Goal: Transaction & Acquisition: Purchase product/service

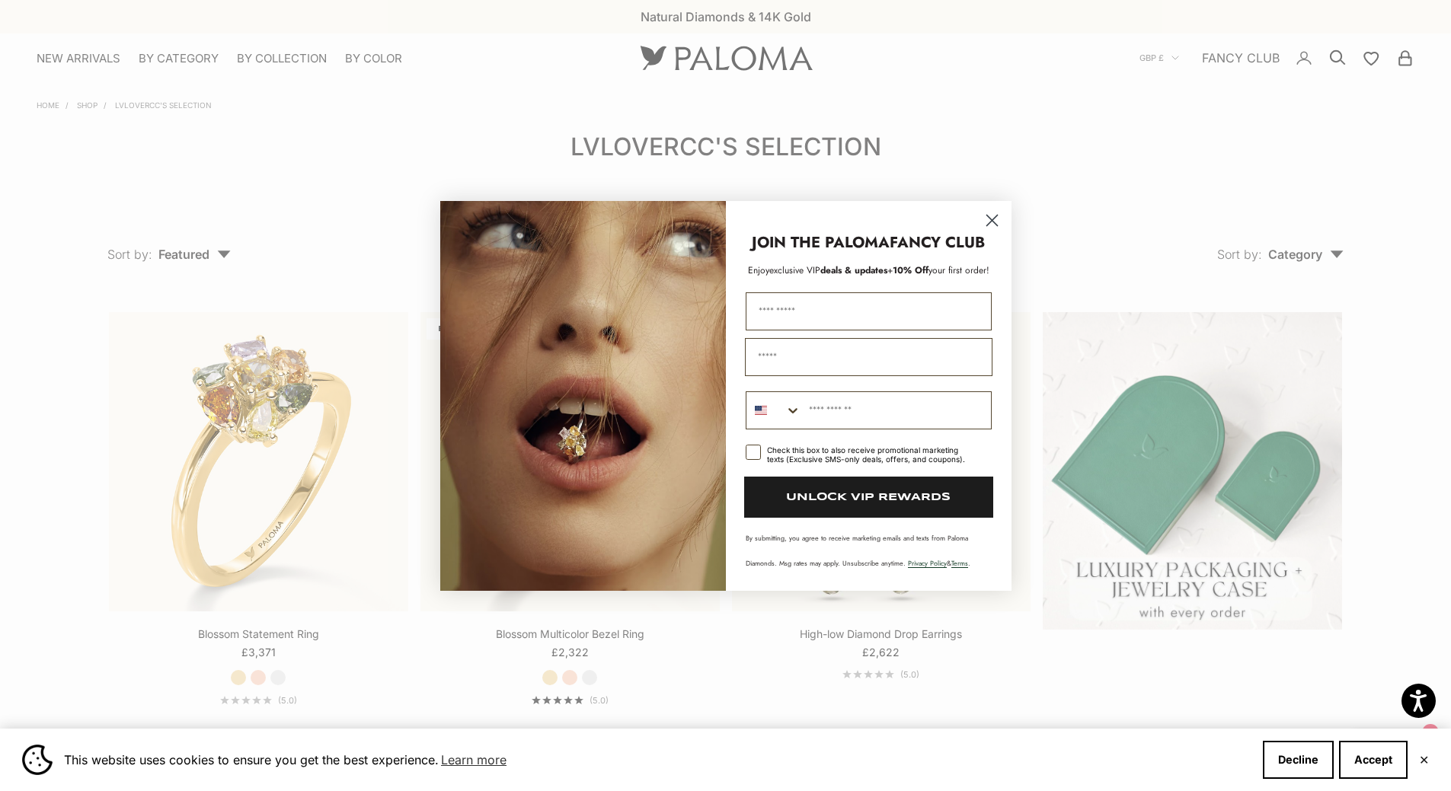
click at [988, 215] on circle "Close dialog" at bounding box center [991, 219] width 25 height 25
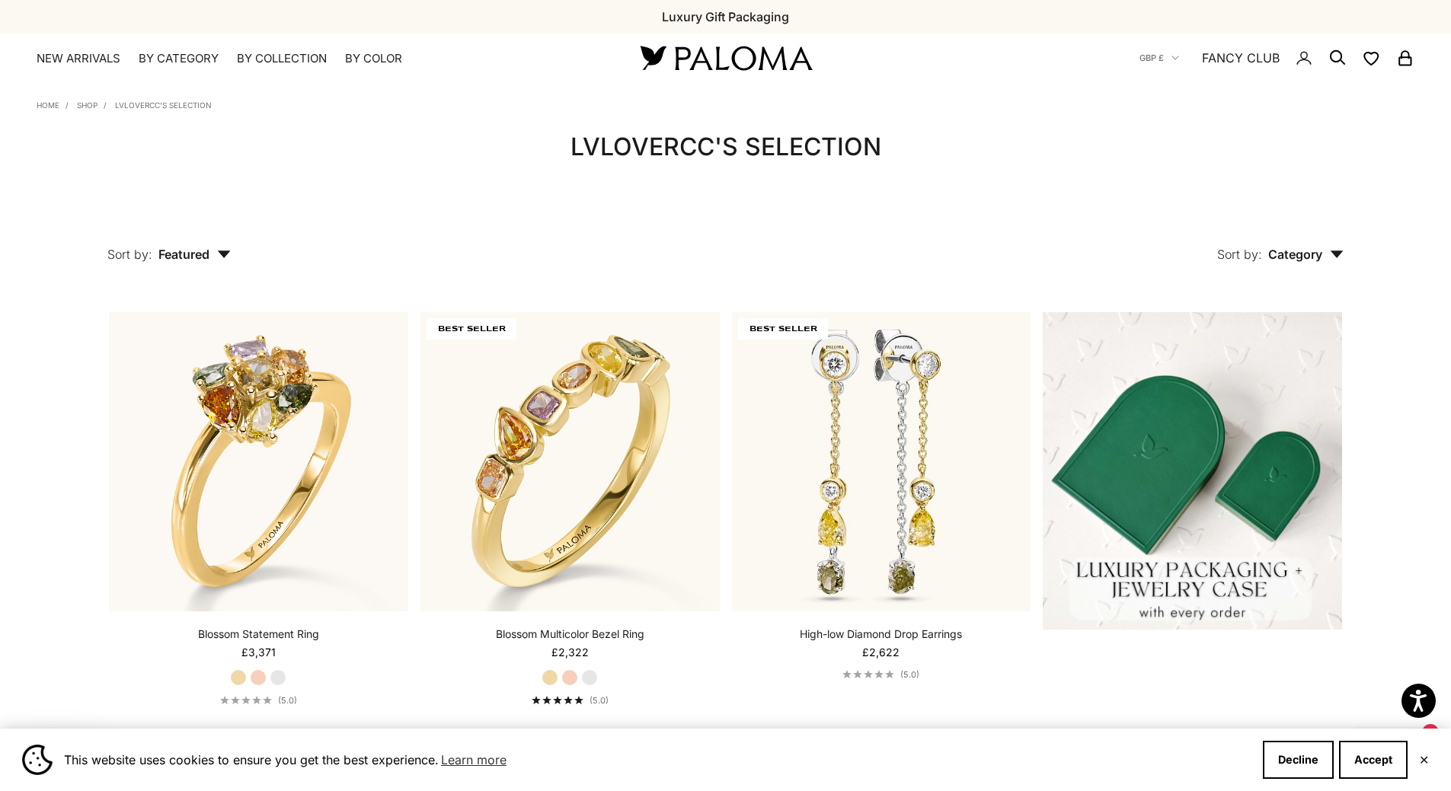
click at [681, 52] on img at bounding box center [725, 58] width 183 height 32
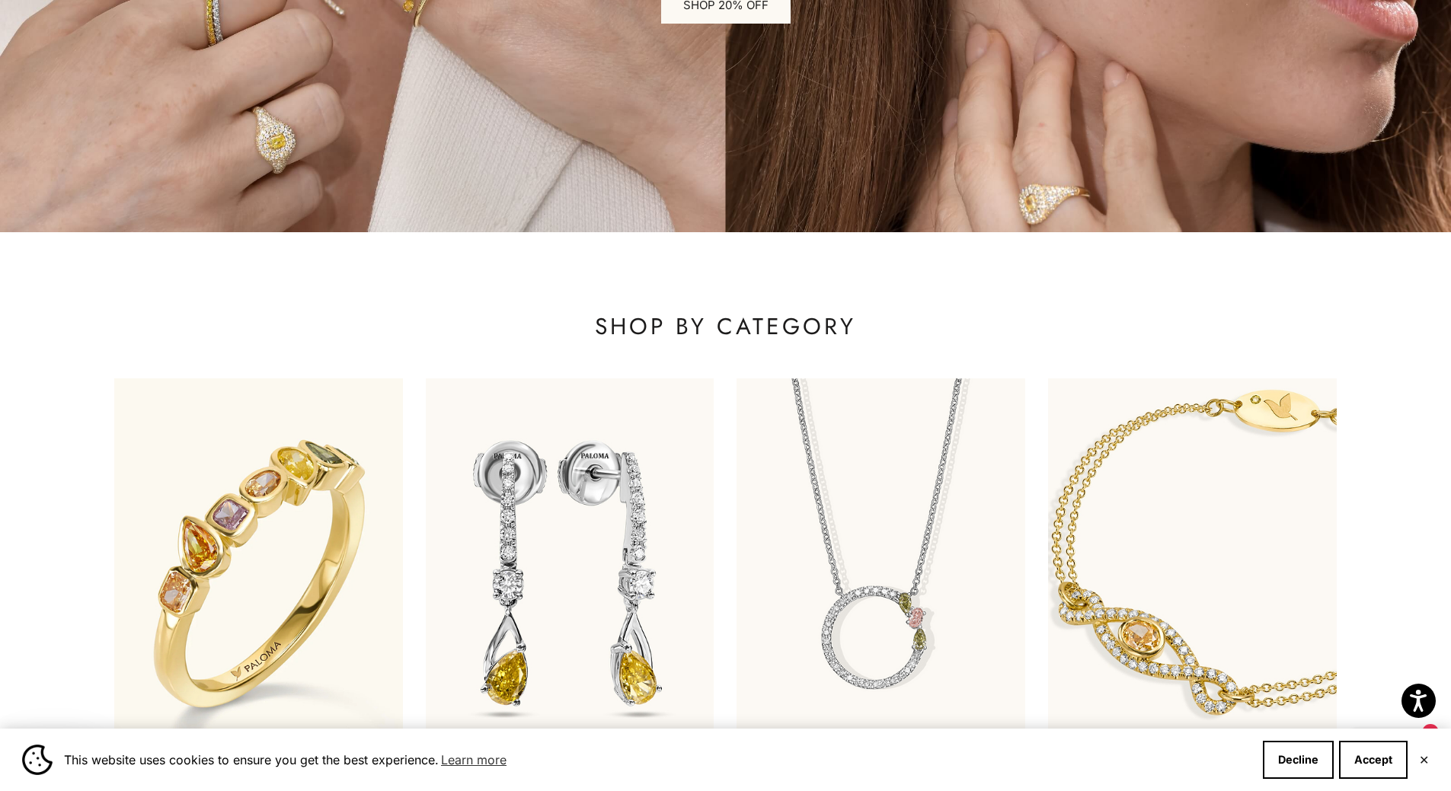
scroll to position [609, 0]
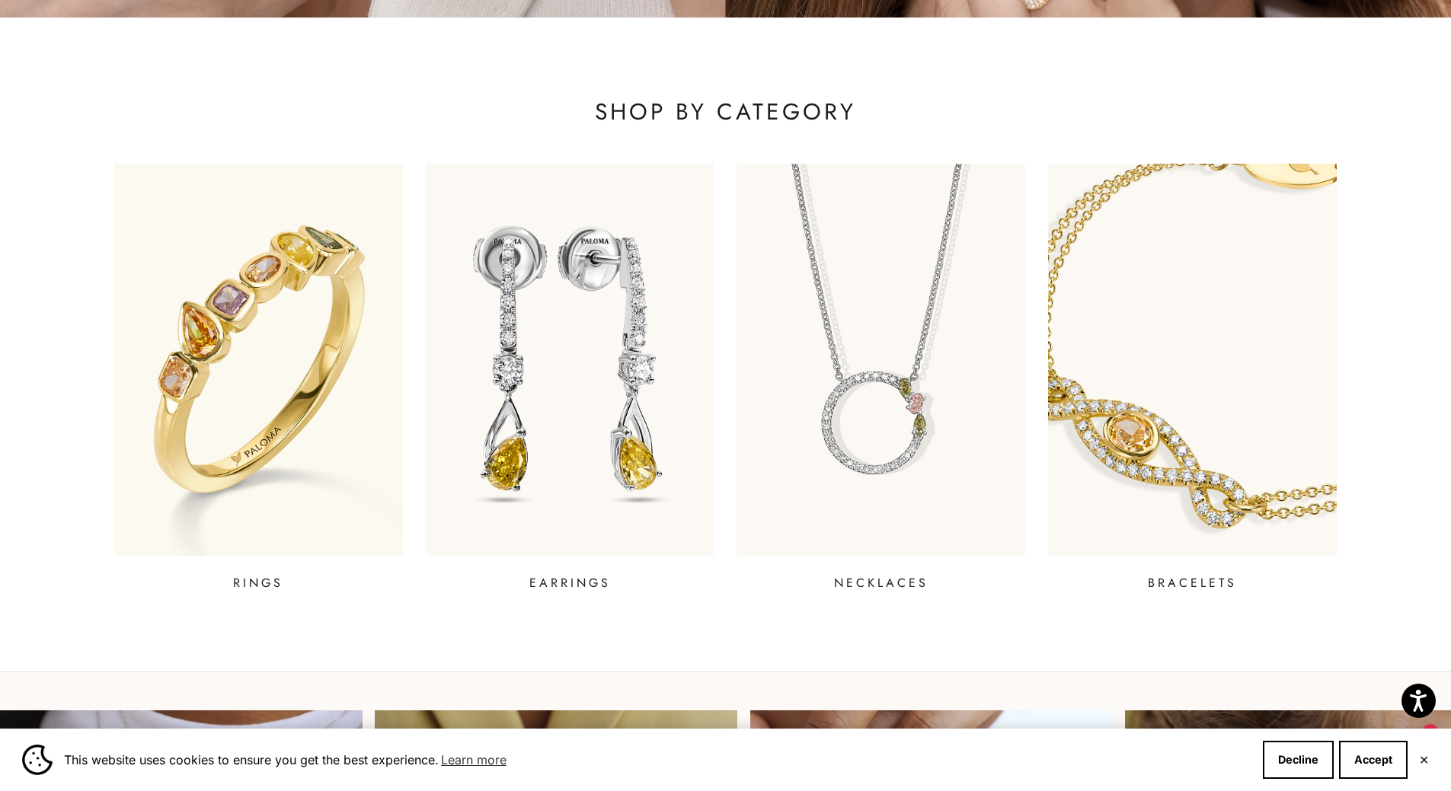
click at [1208, 406] on img at bounding box center [1193, 359] width 346 height 471
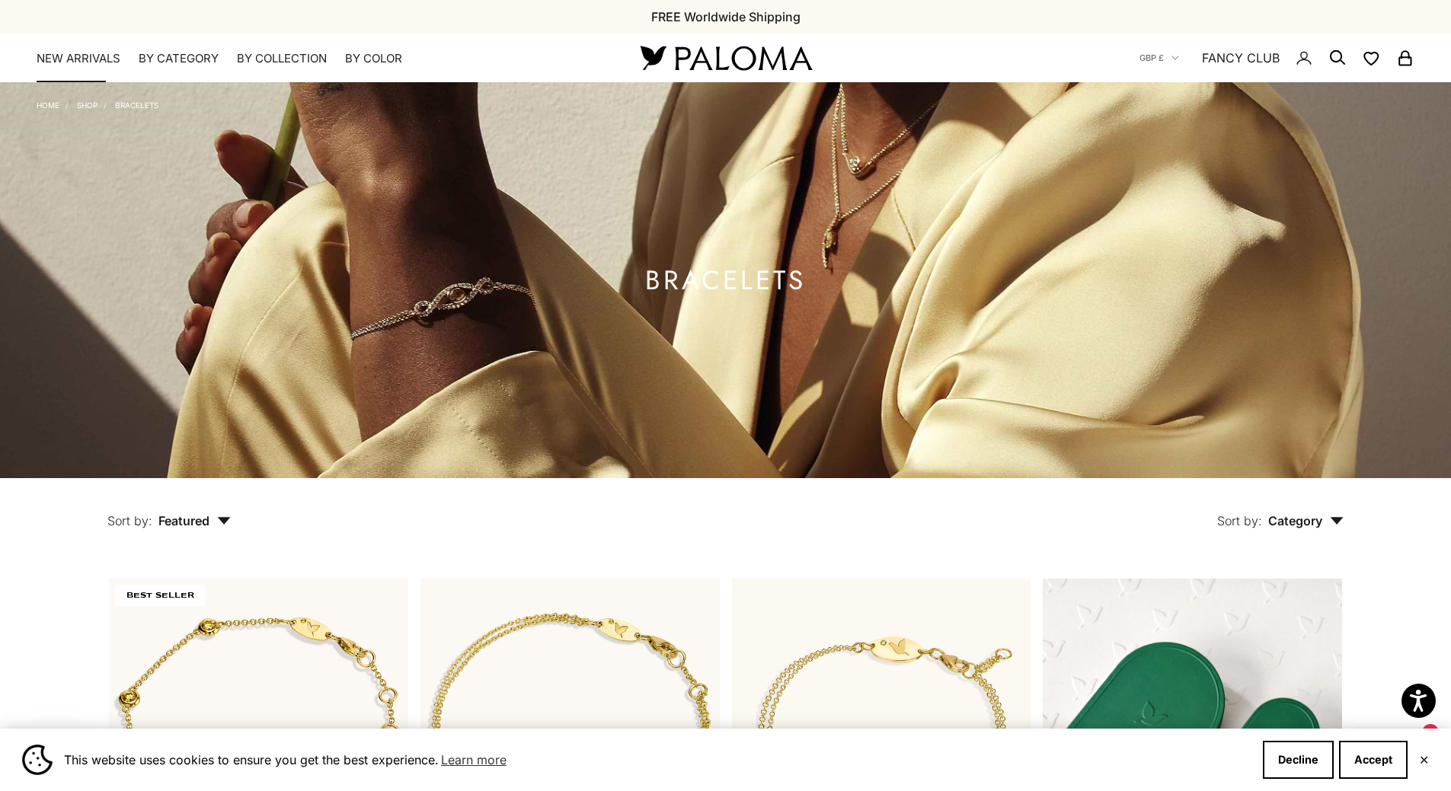
click at [120, 62] on link "NEW ARRIVALS" at bounding box center [79, 58] width 84 height 15
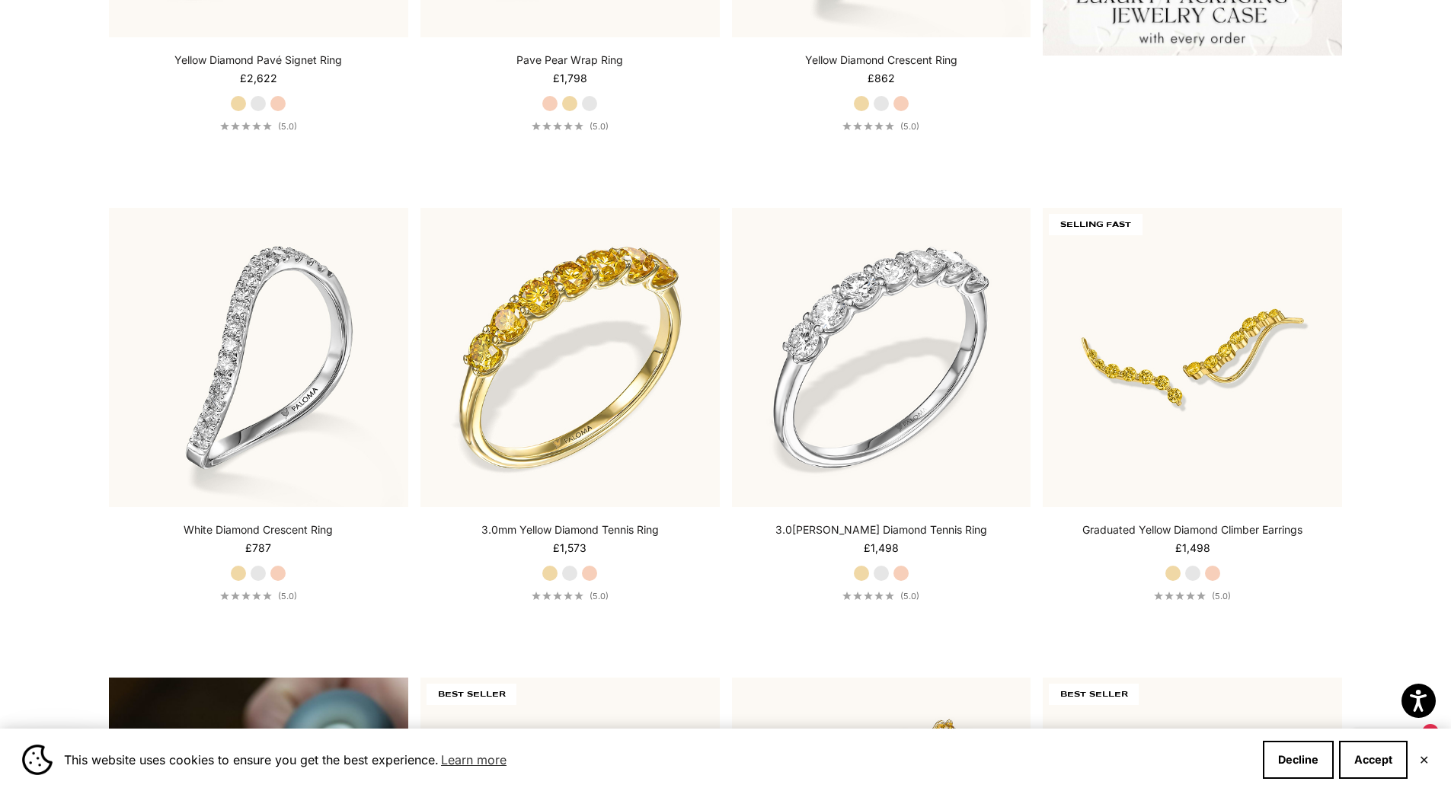
scroll to position [838, 0]
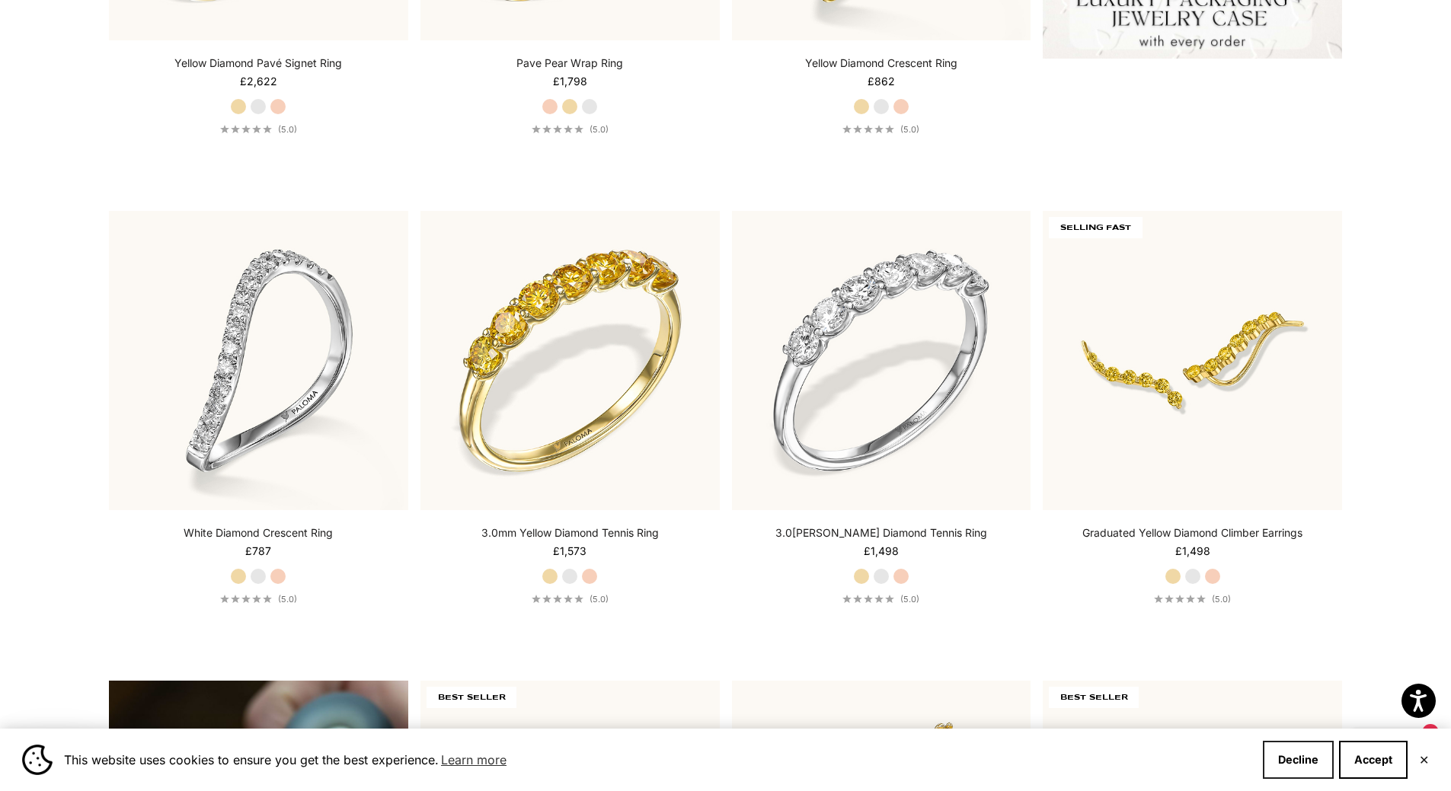
click at [1303, 748] on button "Decline" at bounding box center [1298, 760] width 71 height 38
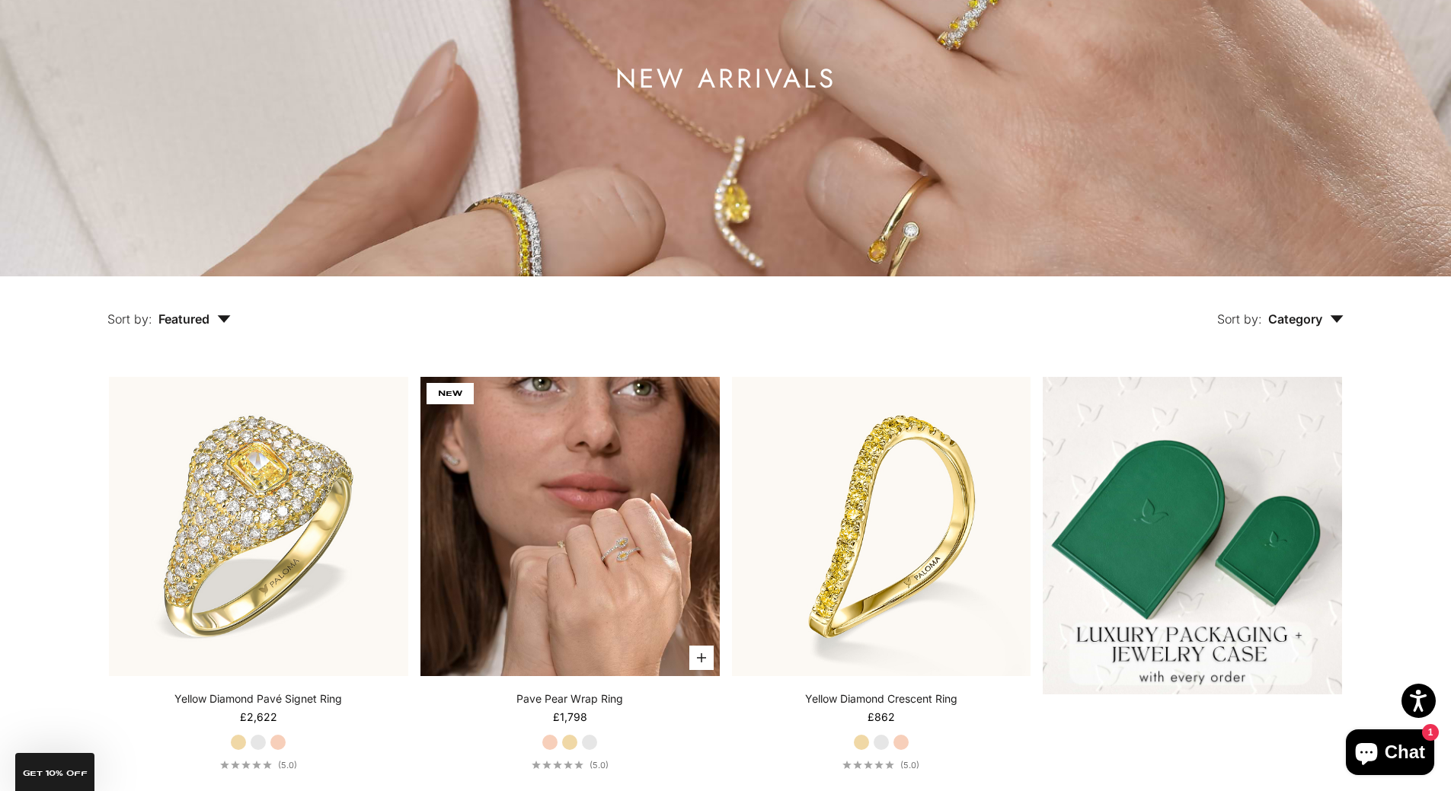
scroll to position [228, 0]
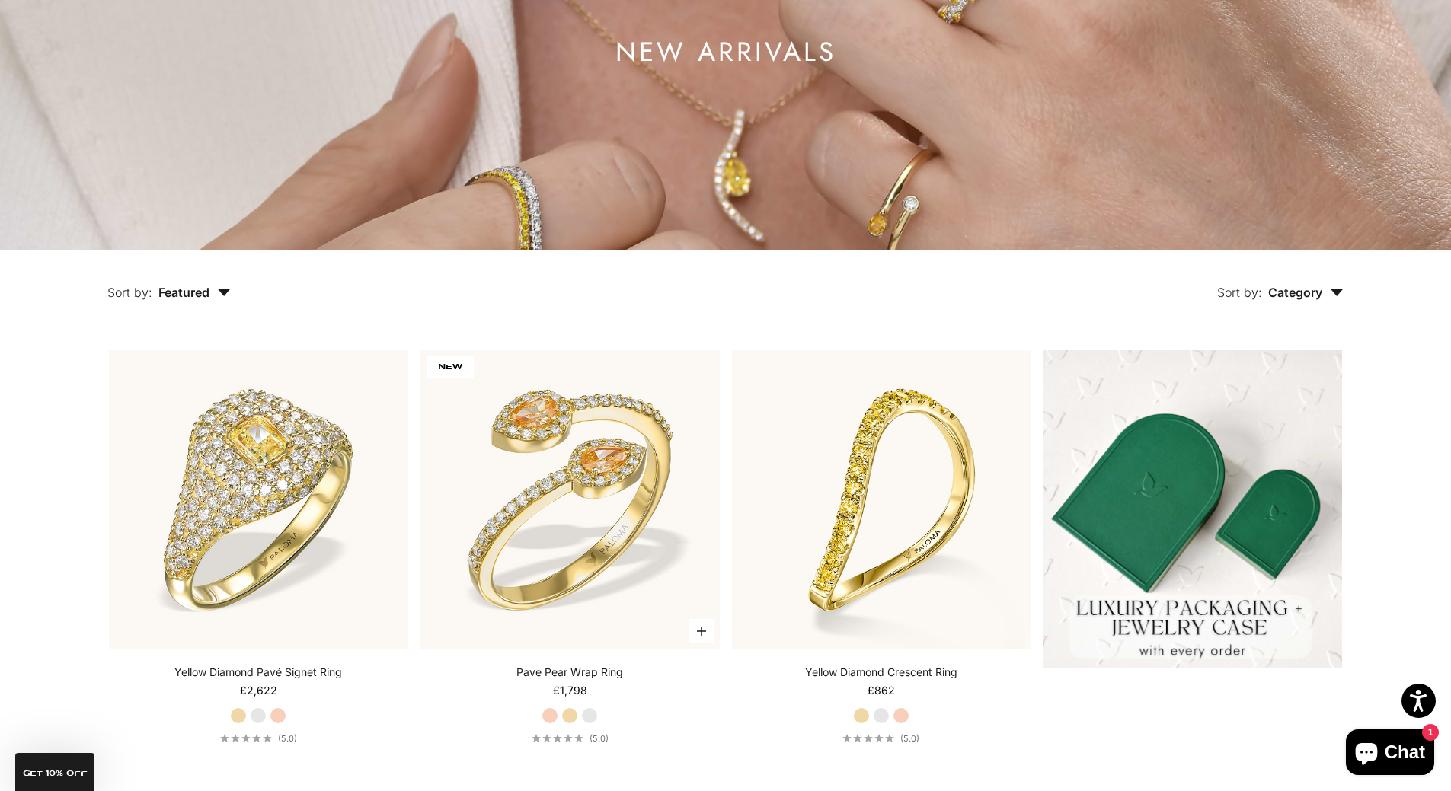
click at [576, 714] on label "Yellow Gold" at bounding box center [569, 715] width 17 height 17
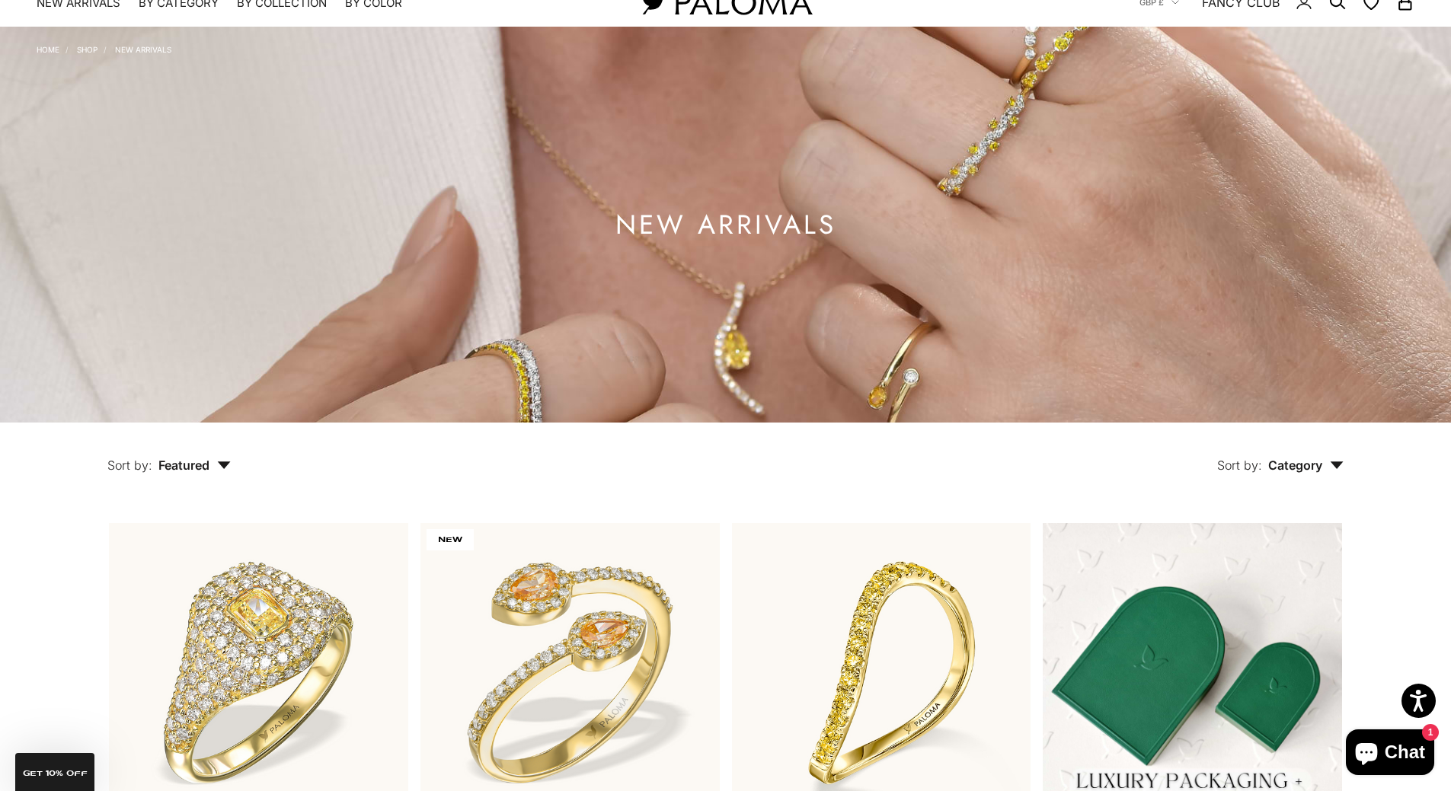
scroll to position [0, 0]
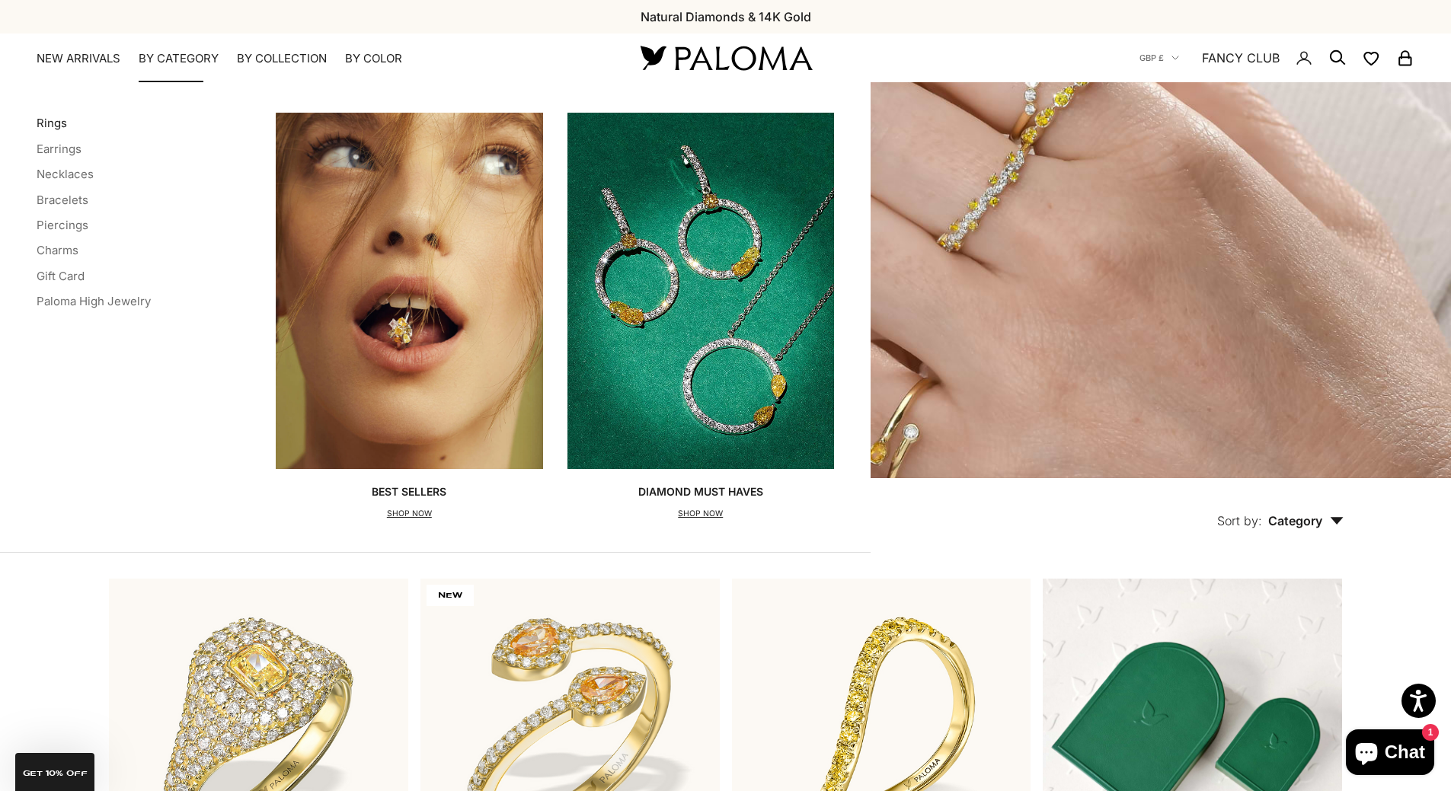
click at [53, 123] on link "Rings" at bounding box center [52, 123] width 30 height 14
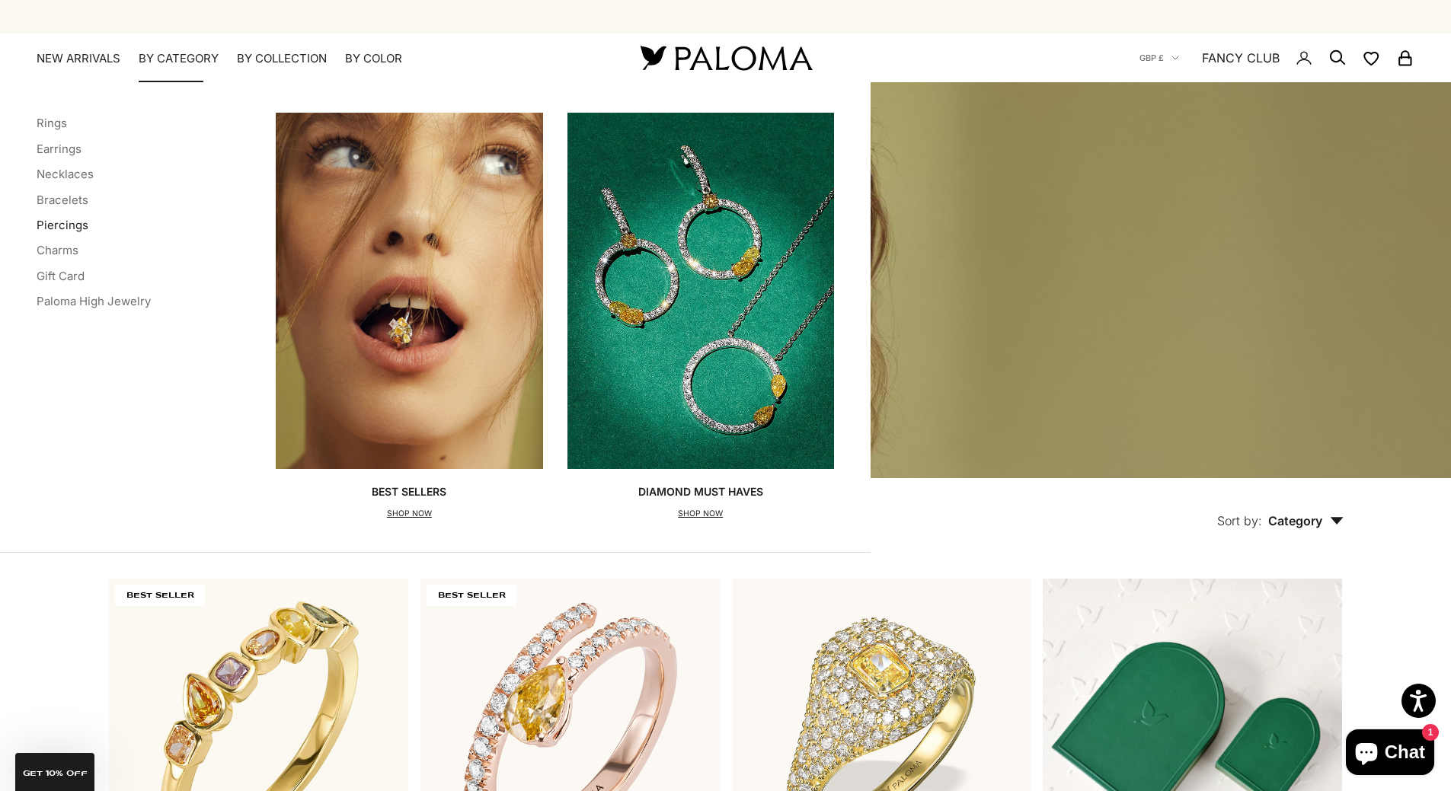
click at [77, 223] on link "Piercings" at bounding box center [63, 225] width 52 height 14
